Goal: Task Accomplishment & Management: Manage account settings

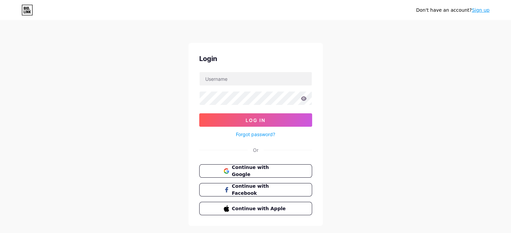
click at [232, 90] on form "Log In Forgot password?" at bounding box center [255, 105] width 113 height 67
drag, startPoint x: 227, startPoint y: 83, endPoint x: 225, endPoint y: 79, distance: 4.5
click at [227, 83] on input "text" at bounding box center [256, 78] width 112 height 13
click at [400, 107] on div "Don't have an account? Sign up Login Log In Forgot password? Or Continue with G…" at bounding box center [255, 124] width 511 height 248
